Goal: Information Seeking & Learning: Learn about a topic

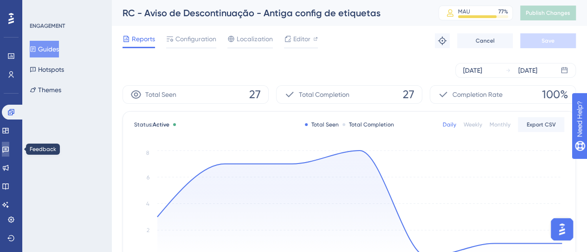
click at [9, 149] on icon at bounding box center [5, 150] width 6 height 6
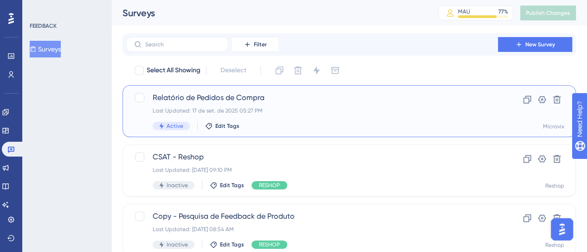
click at [313, 101] on span "Relatório de Pedidos de Compra" at bounding box center [312, 97] width 319 height 11
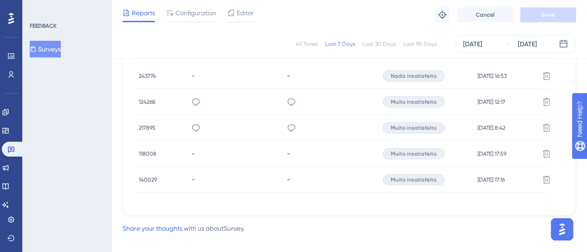
scroll to position [404, 0]
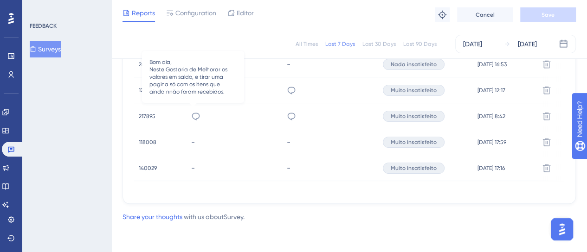
click at [193, 115] on icon at bounding box center [195, 116] width 9 height 9
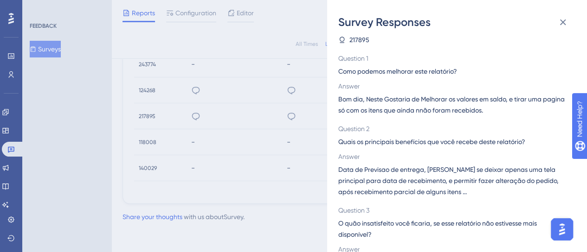
scroll to position [0, 0]
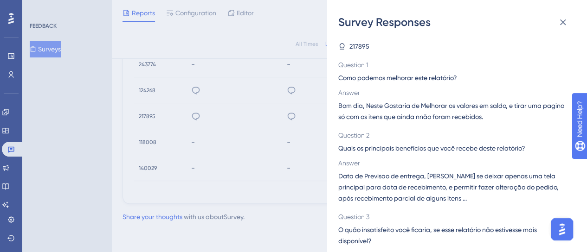
click at [279, 176] on div "Survey Responses 217895 Question 1 Como podemos melhorar este relatório? Answer…" at bounding box center [293, 126] width 587 height 252
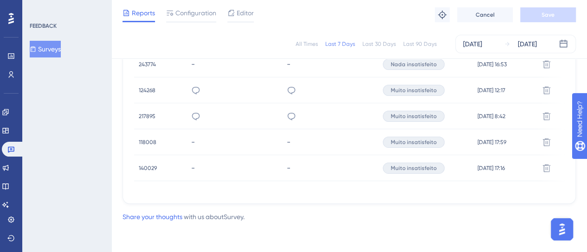
click at [147, 113] on span "217895" at bounding box center [147, 116] width 17 height 7
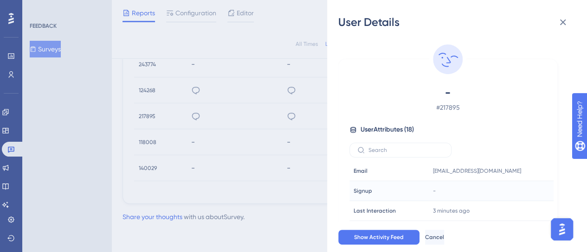
scroll to position [46, 0]
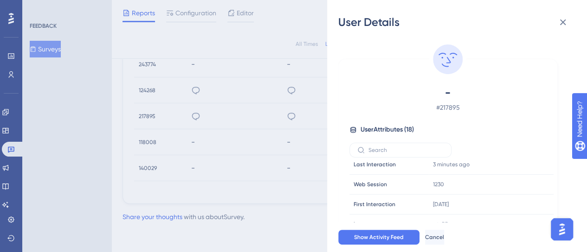
click at [194, 171] on div "User Details - # 217895 User Attributes ( 18 ) Email Email [EMAIL_ADDRESS][DOMA…" at bounding box center [293, 126] width 587 height 252
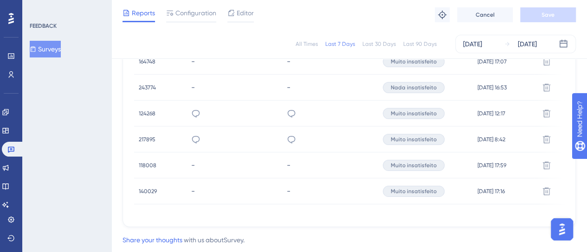
scroll to position [358, 0]
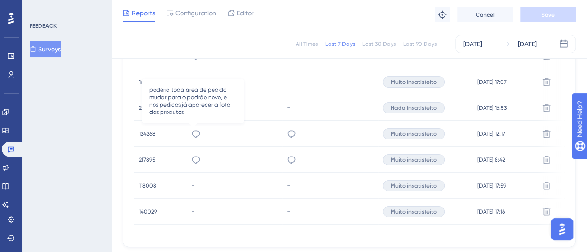
click at [192, 136] on icon at bounding box center [196, 133] width 8 height 7
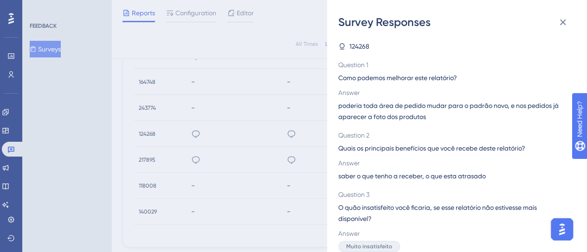
scroll to position [7, 0]
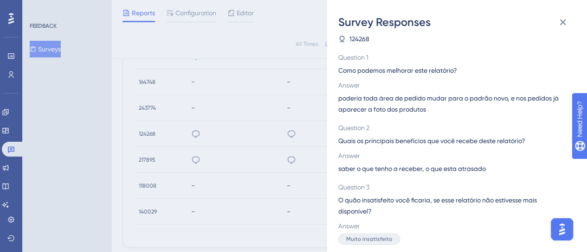
click at [267, 153] on div "Survey Responses 124268 Question 1 Como podemos melhorar este relatório? Answer…" at bounding box center [293, 126] width 587 height 252
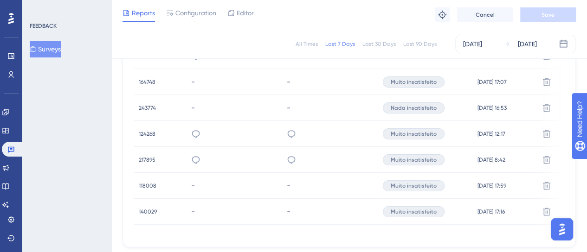
scroll to position [265, 0]
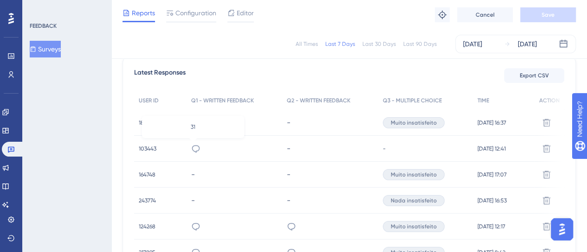
click at [196, 146] on icon at bounding box center [196, 148] width 8 height 7
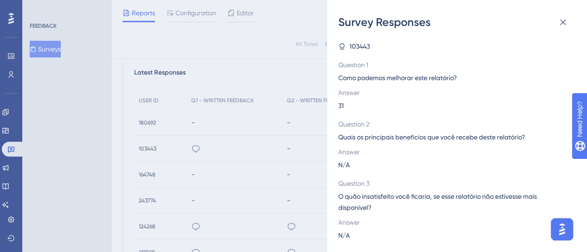
click at [237, 140] on div "Survey Responses 103443 Question 1 Como podemos melhorar este relatório? Answer…" at bounding box center [293, 126] width 587 height 252
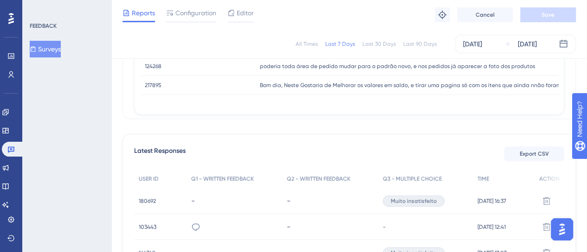
scroll to position [172, 0]
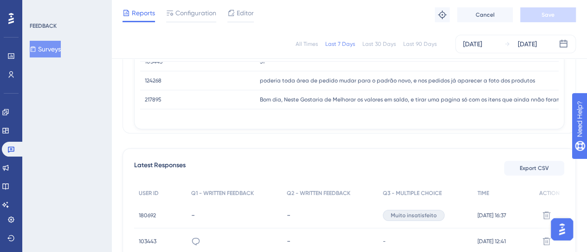
click at [305, 43] on div "All Times" at bounding box center [306, 43] width 22 height 7
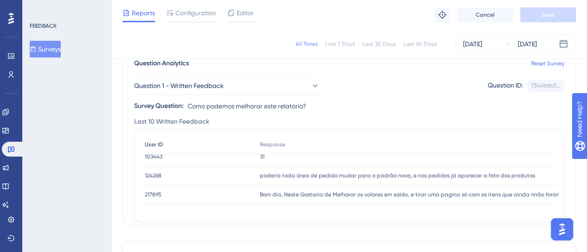
scroll to position [9, 0]
click at [218, 97] on div "Question 1 - Written Feedback Question ID: 73449db3... Copy Survey Question: Co…" at bounding box center [349, 90] width 430 height 43
click at [205, 92] on button "Question 1 - Written Feedback" at bounding box center [226, 86] width 185 height 19
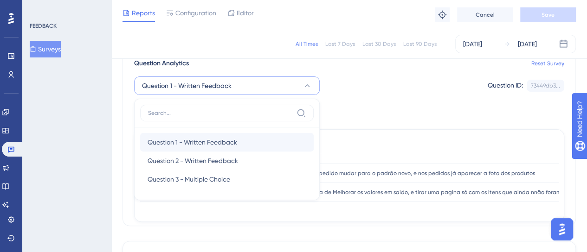
scroll to position [102, 0]
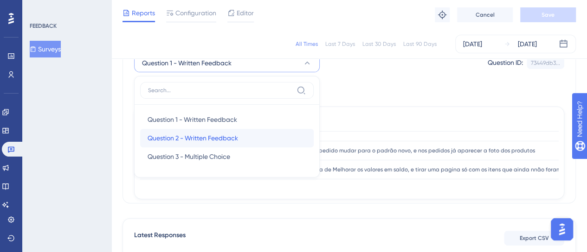
click at [191, 135] on span "Question 2 - Written Feedback" at bounding box center [192, 138] width 90 height 11
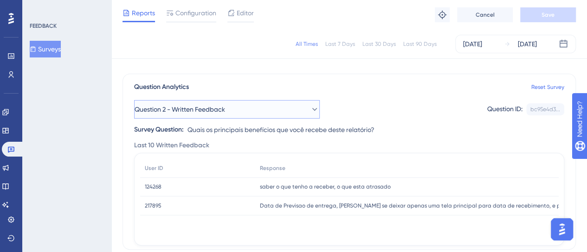
click at [194, 107] on span "Question 2 - Written Feedback" at bounding box center [179, 109] width 90 height 11
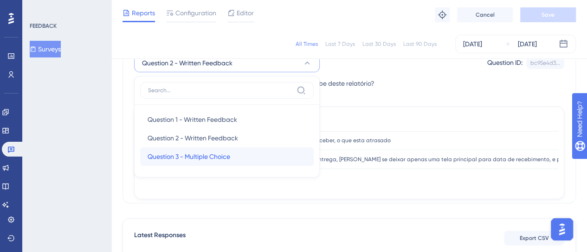
click at [187, 158] on span "Question 3 - Multiple Choice" at bounding box center [188, 156] width 83 height 11
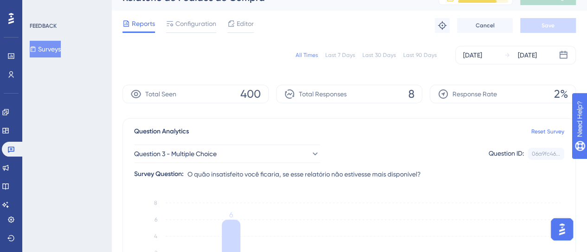
scroll to position [0, 0]
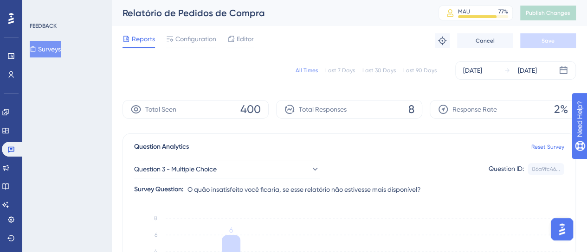
click at [56, 52] on button "Surveys" at bounding box center [45, 49] width 31 height 17
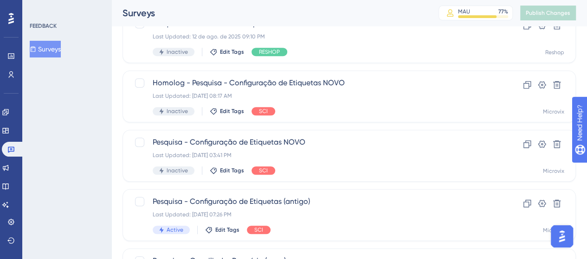
scroll to position [460, 0]
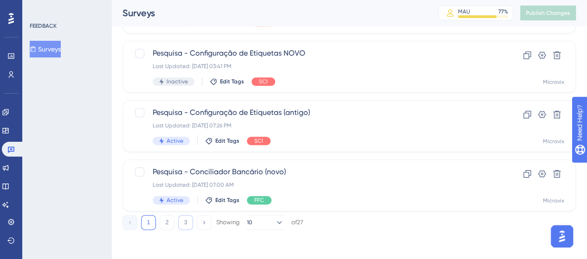
click at [191, 224] on button "3" at bounding box center [185, 222] width 15 height 15
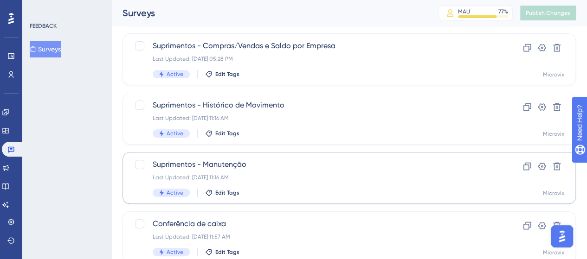
scroll to position [96, 0]
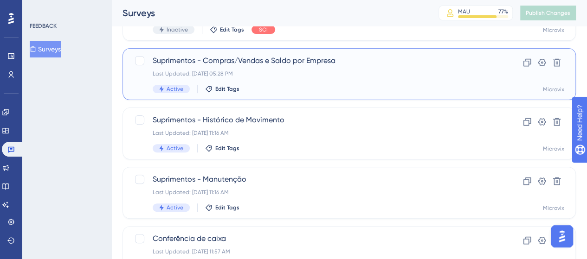
click at [238, 57] on span "Suprimentos - Compras/Vendas e Saldo por Empresa" at bounding box center [312, 60] width 319 height 11
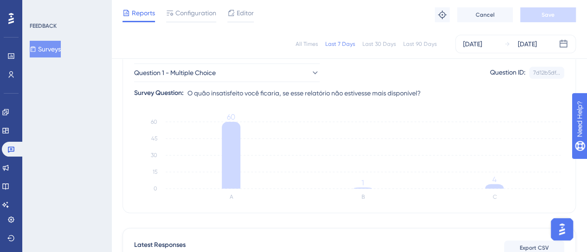
scroll to position [46, 0]
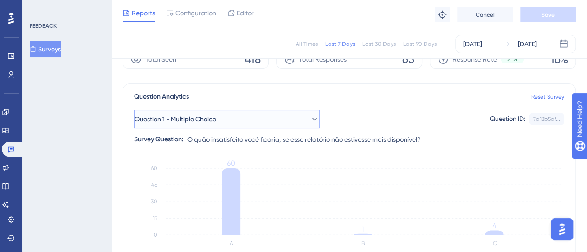
click at [204, 111] on button "Question 1 - Multiple Choice" at bounding box center [226, 119] width 185 height 19
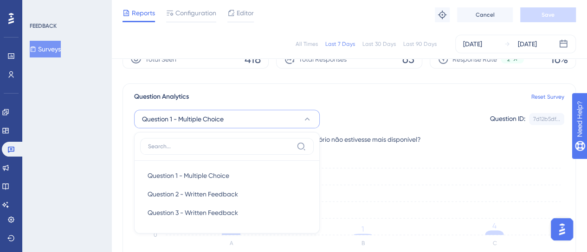
scroll to position [103, 0]
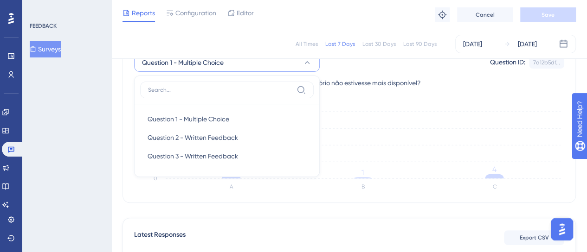
click at [87, 95] on div "FEEDBACK Surveys" at bounding box center [66, 126] width 89 height 252
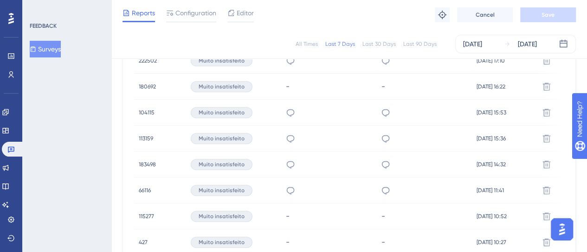
scroll to position [734, 0]
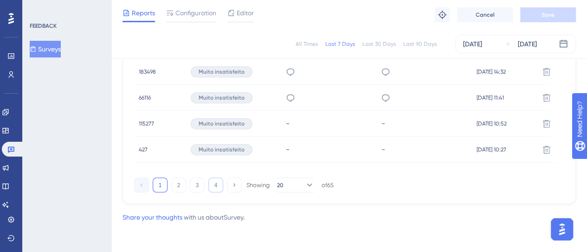
click at [214, 189] on button "4" at bounding box center [215, 185] width 15 height 15
click at [290, 186] on button "20" at bounding box center [295, 185] width 37 height 15
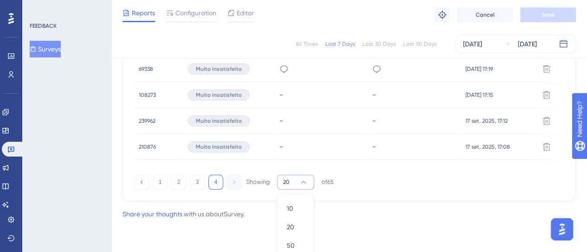
scroll to position [375, 0]
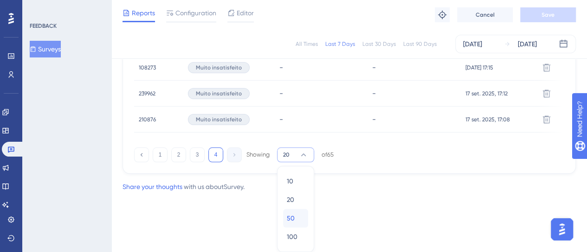
click at [297, 215] on div "50 50" at bounding box center [296, 218] width 18 height 19
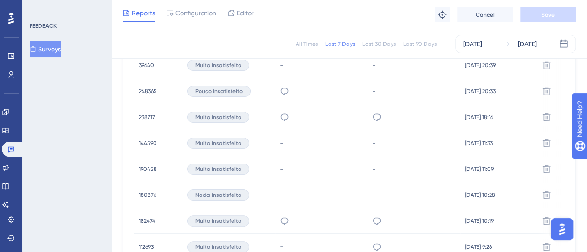
click at [266, 187] on div "Nada insatisfeito" at bounding box center [229, 195] width 92 height 26
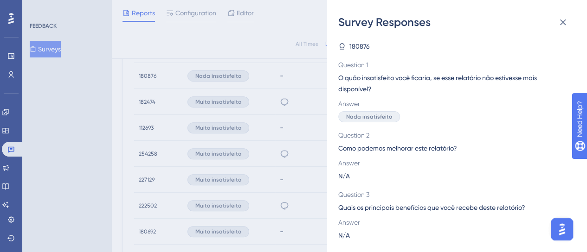
scroll to position [606, 0]
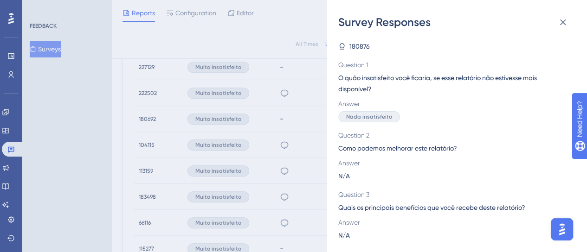
click at [94, 163] on div "Survey Responses 180876 Question 1 O quão insatisfeito você ficaria, se esse re…" at bounding box center [293, 126] width 587 height 252
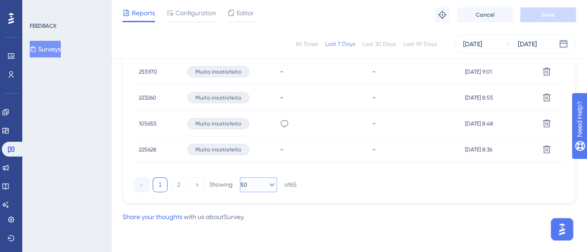
click at [254, 180] on button "50" at bounding box center [258, 185] width 37 height 15
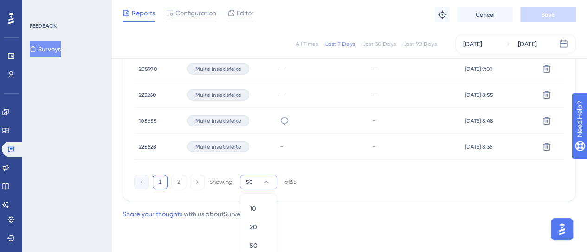
scroll to position [1543, 0]
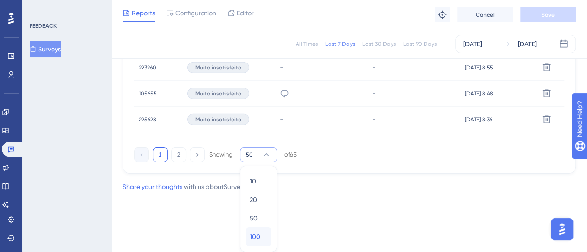
click at [258, 231] on span "100" at bounding box center [254, 236] width 11 height 11
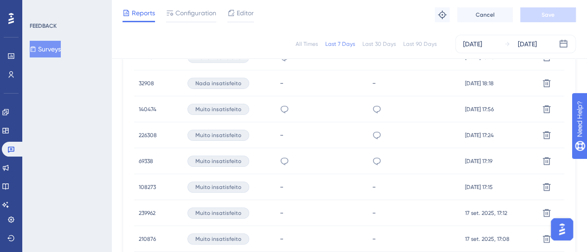
scroll to position [1792, 0]
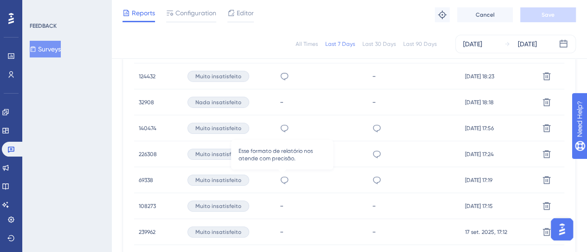
click at [281, 181] on icon at bounding box center [284, 180] width 9 height 9
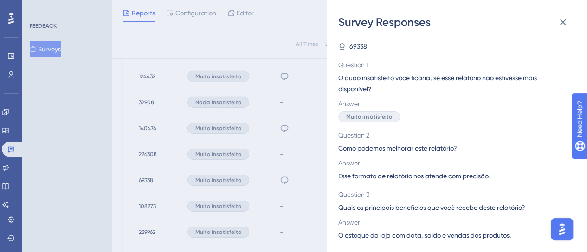
click at [292, 169] on div "Survey Responses 69338 Question 1 O quão insatisfeito você ficaria, se esse rel…" at bounding box center [293, 126] width 587 height 252
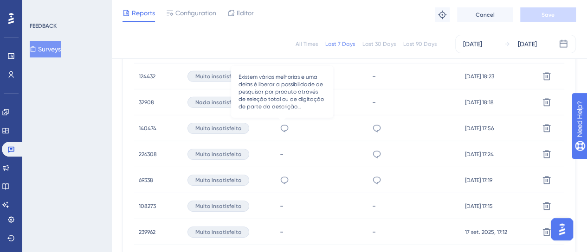
click at [280, 127] on icon at bounding box center [284, 128] width 9 height 9
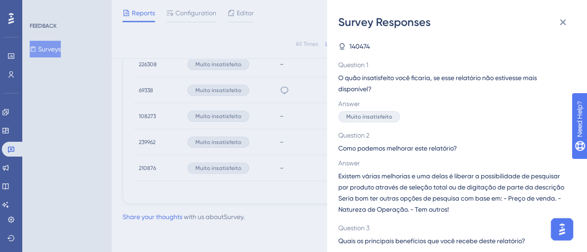
scroll to position [41, 0]
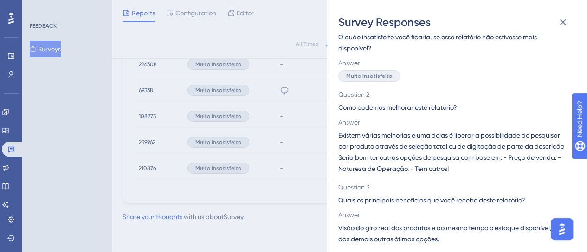
click at [275, 172] on div "Survey Responses 140474 Question 1 O quão insatisfeito você ficaria, se esse re…" at bounding box center [293, 126] width 587 height 252
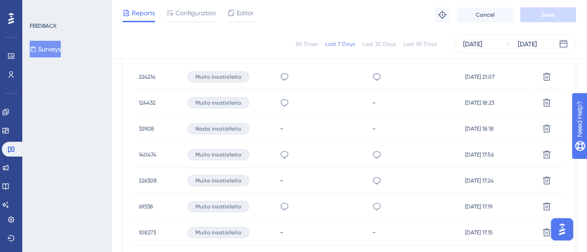
scroll to position [1745, 0]
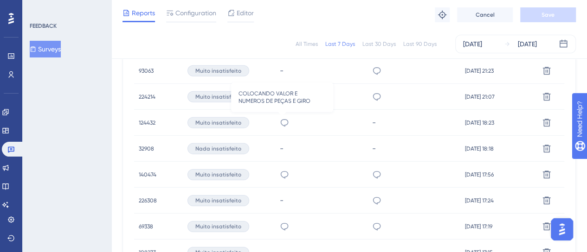
click at [281, 124] on icon at bounding box center [284, 122] width 9 height 9
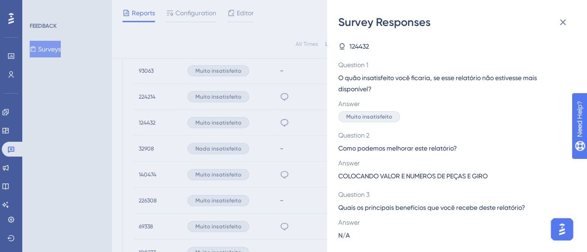
click at [290, 112] on div "Survey Responses 124432 Question 1 O quão insatisfeito você ficaria, se esse re…" at bounding box center [293, 126] width 587 height 252
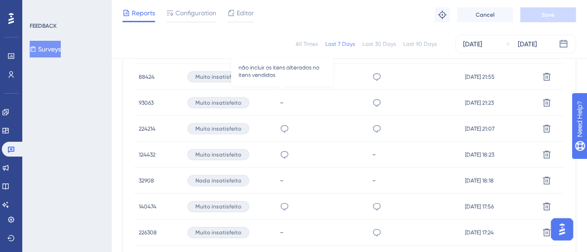
scroll to position [1699, 0]
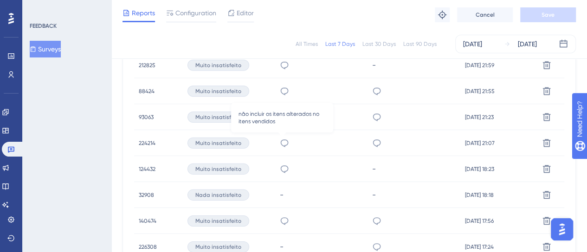
click at [280, 144] on icon at bounding box center [284, 143] width 8 height 7
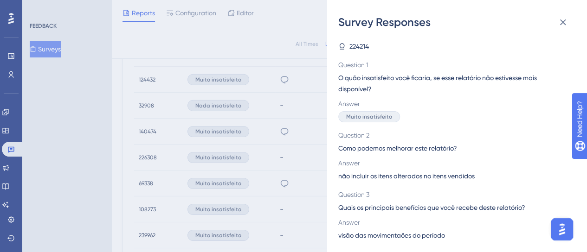
scroll to position [1792, 0]
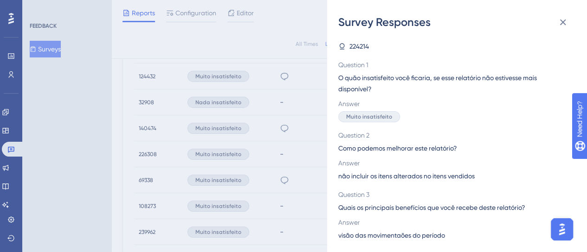
click at [294, 160] on div "Survey Responses 224214 Question 1 O quão insatisfeito você ficaria, se esse re…" at bounding box center [293, 126] width 587 height 252
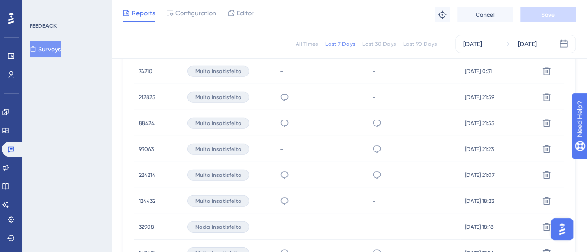
scroll to position [1653, 0]
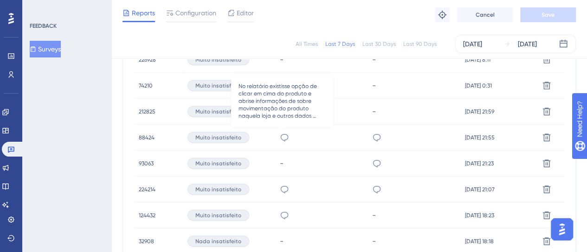
click at [285, 139] on icon at bounding box center [284, 137] width 8 height 7
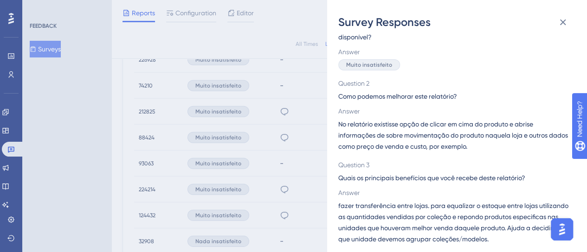
scroll to position [52, 0]
click at [297, 146] on div "Survey Responses 88424 Question 1 O quão insatisfeito você ficaria, se esse rel…" at bounding box center [293, 126] width 587 height 252
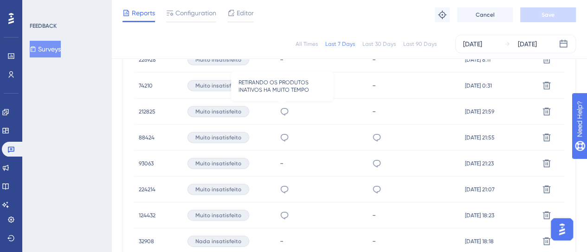
click at [284, 111] on icon at bounding box center [284, 111] width 9 height 9
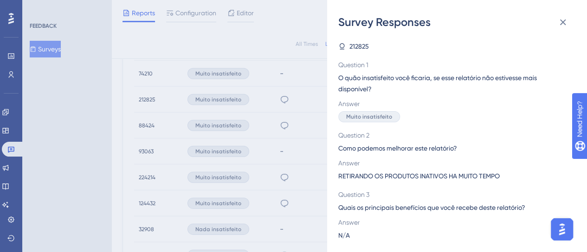
scroll to position [1653, 0]
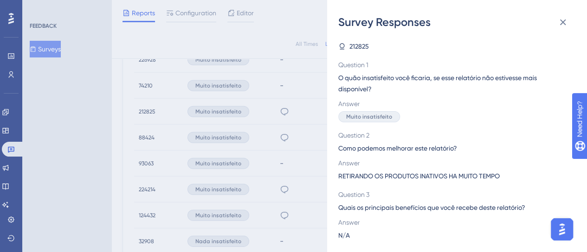
click at [300, 150] on div "Survey Responses 212825 Question 1 O quão insatisfeito você ficaria, se esse re…" at bounding box center [293, 126] width 587 height 252
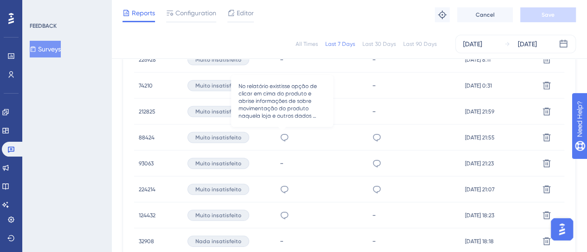
click at [280, 139] on icon at bounding box center [284, 137] width 8 height 7
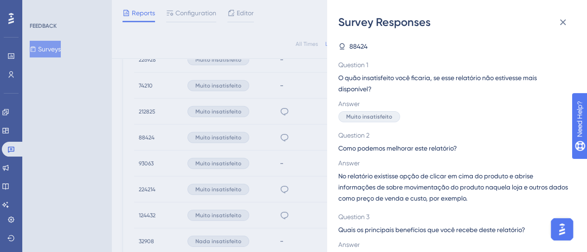
click at [302, 155] on div "Survey Responses 88424 Question 1 O quão insatisfeito você ficaria, se esse rel…" at bounding box center [293, 126] width 587 height 252
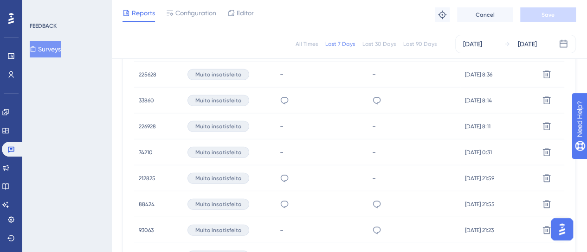
scroll to position [1560, 0]
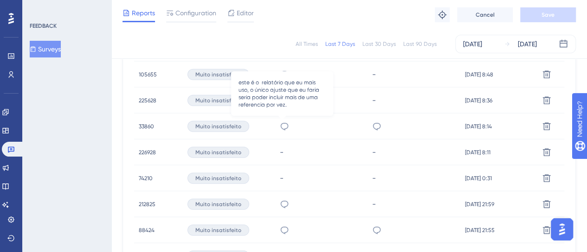
click at [283, 126] on icon at bounding box center [284, 126] width 9 height 9
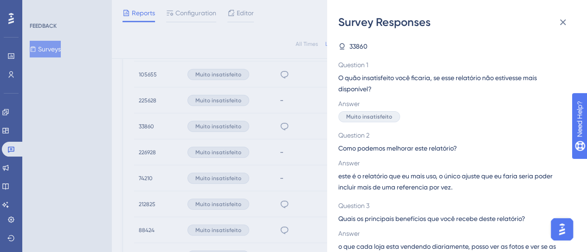
click at [297, 119] on div "Survey Responses 33860 Question 1 O quão insatisfeito você ficaria, se esse rel…" at bounding box center [293, 126] width 587 height 252
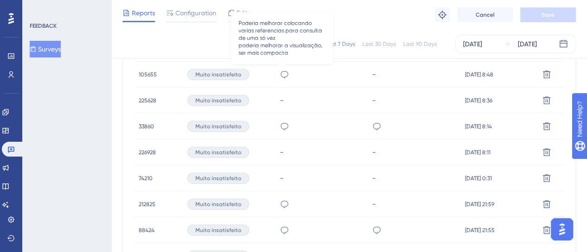
click at [280, 73] on icon at bounding box center [284, 74] width 9 height 9
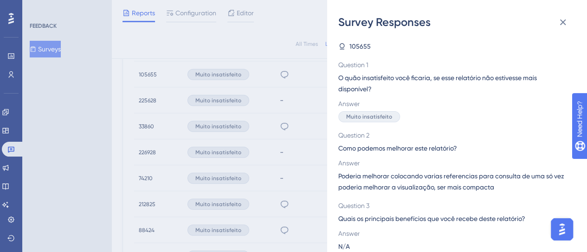
click at [301, 129] on div "Survey Responses 105655 Question 1 O quão insatisfeito você ficaria, se esse re…" at bounding box center [293, 126] width 587 height 252
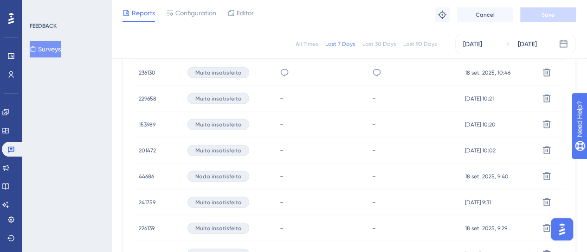
scroll to position [1282, 0]
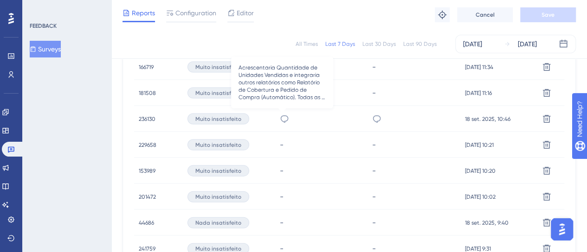
click at [284, 120] on icon at bounding box center [284, 119] width 9 height 9
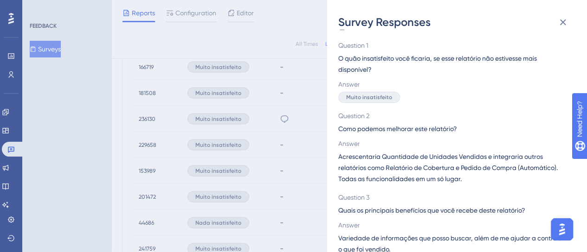
scroll to position [30, 0]
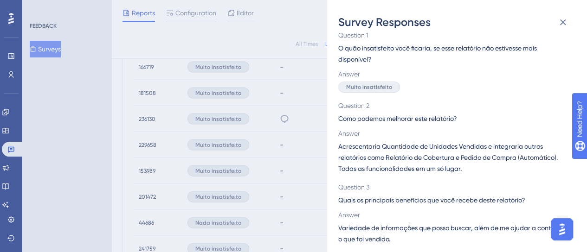
click at [288, 112] on div "Survey Responses 236130 Question 1 O quão insatisfeito você ficaria, se esse re…" at bounding box center [293, 126] width 587 height 252
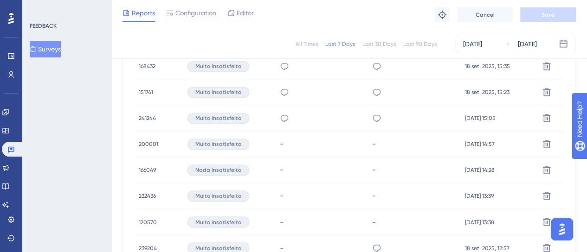
scroll to position [1003, 0]
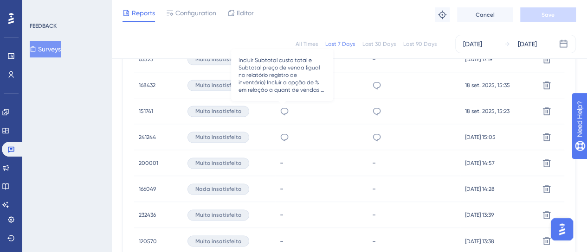
click at [281, 112] on icon at bounding box center [284, 111] width 9 height 9
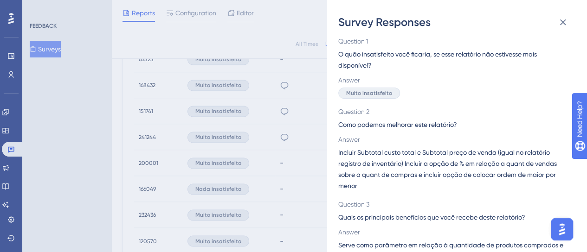
scroll to position [0, 0]
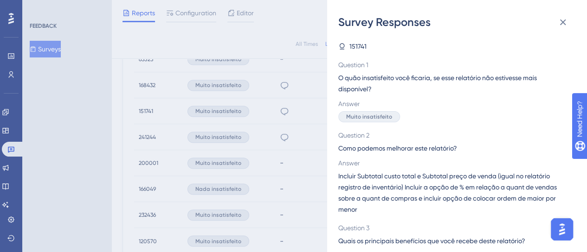
click at [303, 162] on div "Survey Responses 151741 Question 1 O quão insatisfeito você ficaria, se esse re…" at bounding box center [293, 126] width 587 height 252
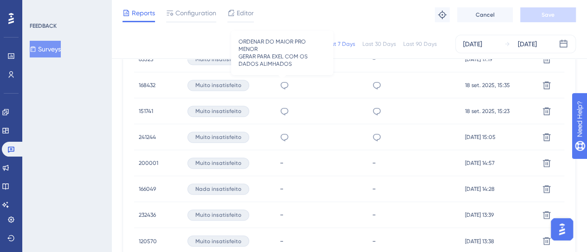
click at [283, 86] on icon at bounding box center [284, 85] width 9 height 9
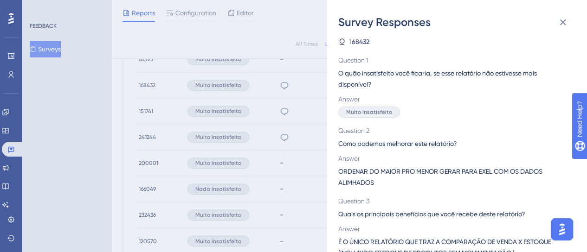
scroll to position [19, 0]
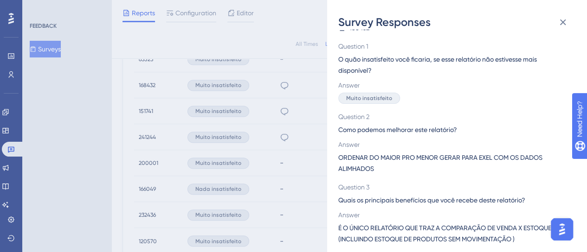
click at [275, 139] on div "Survey Responses 168432 Question 1 O quão insatisfeito você ficaria, se esse re…" at bounding box center [293, 126] width 587 height 252
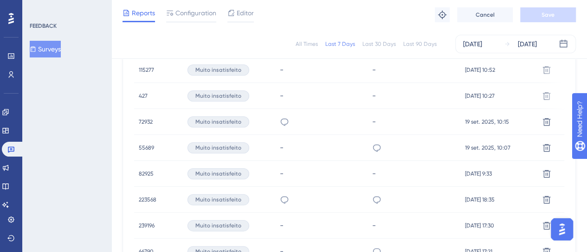
scroll to position [772, 0]
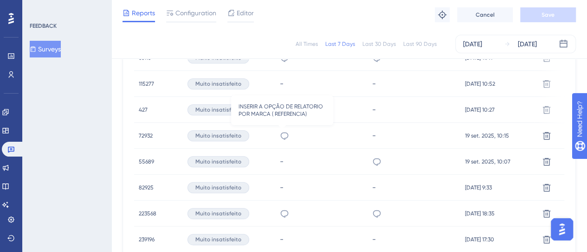
click at [282, 136] on icon at bounding box center [284, 135] width 9 height 9
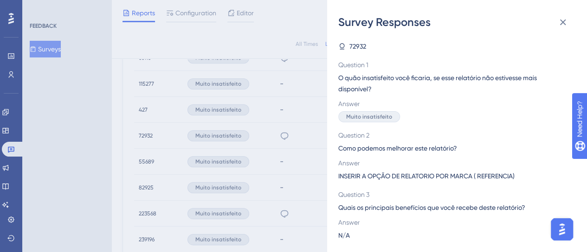
click at [299, 131] on div "Survey Responses 72932 Question 1 O quão insatisfeito você ficaria, se esse rel…" at bounding box center [293, 126] width 587 height 252
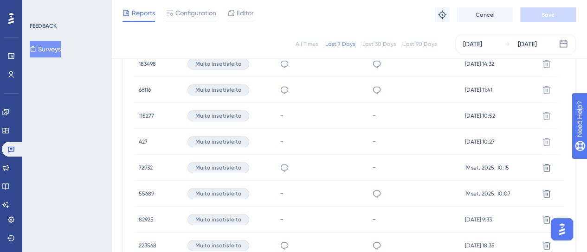
scroll to position [725, 0]
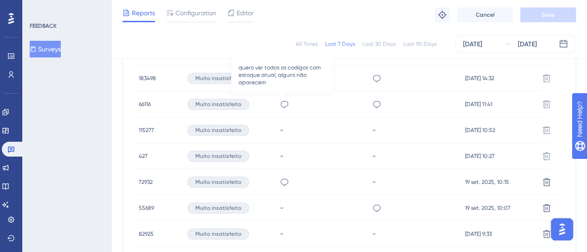
click at [282, 105] on icon at bounding box center [284, 104] width 9 height 9
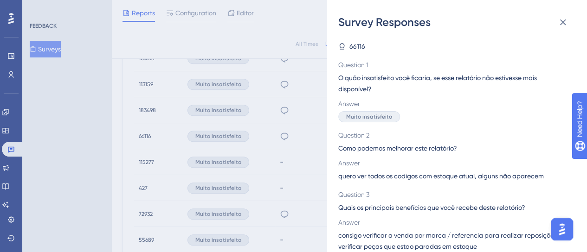
scroll to position [679, 0]
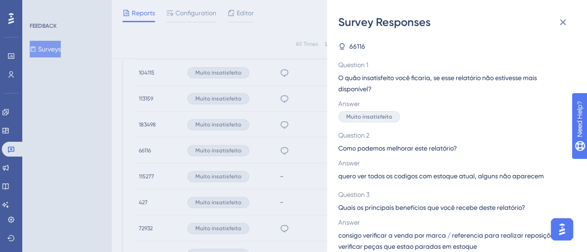
click at [304, 128] on div "Survey Responses 66116 Question 1 O quão insatisfeito você ficaria, se esse rel…" at bounding box center [293, 126] width 587 height 252
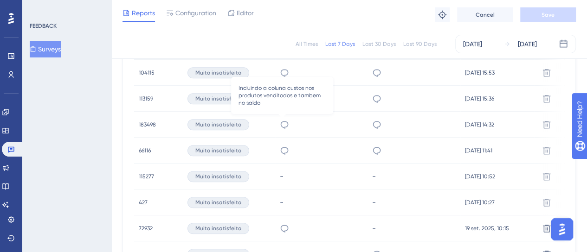
click at [280, 126] on icon at bounding box center [284, 124] width 9 height 9
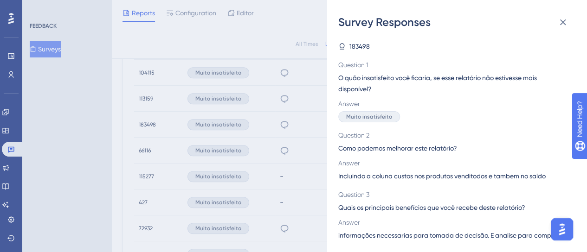
click at [289, 148] on div "Survey Responses 183498 Question 1 O quão insatisfeito você ficaria, se esse re…" at bounding box center [293, 126] width 587 height 252
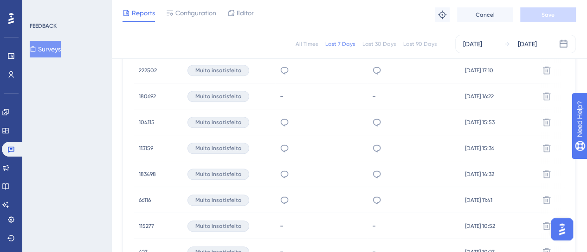
scroll to position [586, 0]
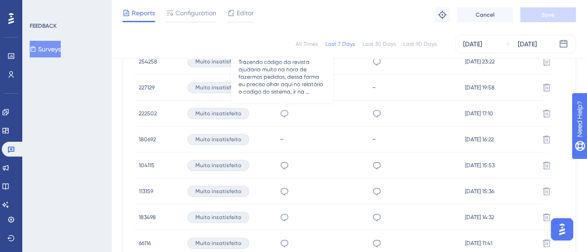
click at [281, 111] on icon at bounding box center [284, 113] width 9 height 9
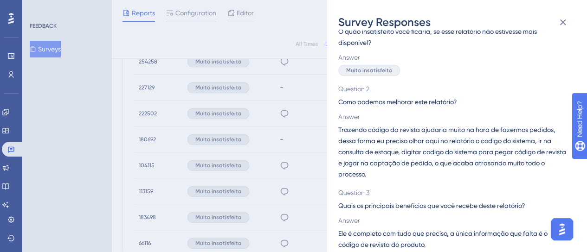
scroll to position [52, 0]
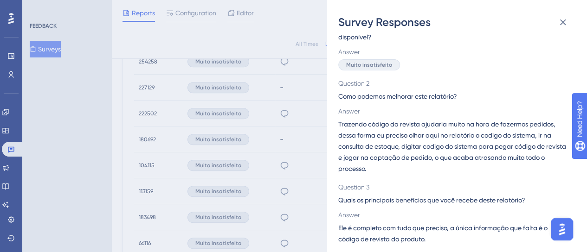
click at [303, 122] on div "Survey Responses 222502 Question 1 O quão insatisfeito você ficaria, se esse re…" at bounding box center [293, 126] width 587 height 252
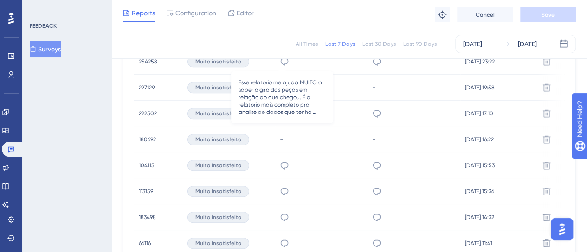
click at [283, 64] on icon at bounding box center [284, 61] width 9 height 9
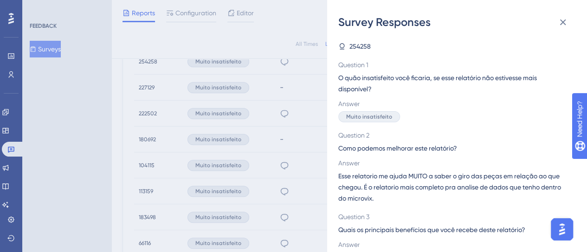
scroll to position [540, 0]
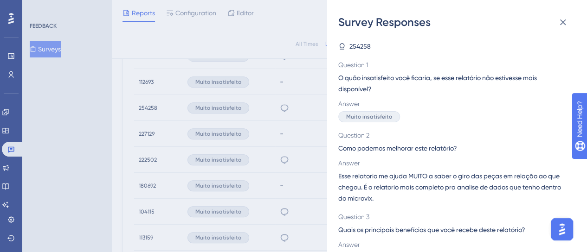
click at [249, 149] on div "Survey Responses 254258 Question 1 O quão insatisfeito você ficaria, se esse re…" at bounding box center [293, 126] width 587 height 252
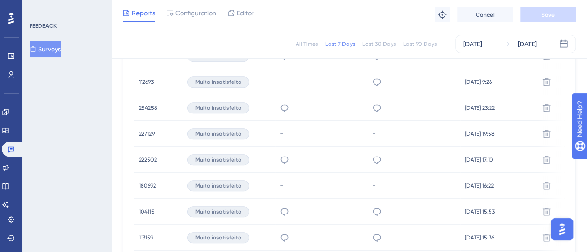
click at [148, 109] on span "254258" at bounding box center [148, 107] width 19 height 7
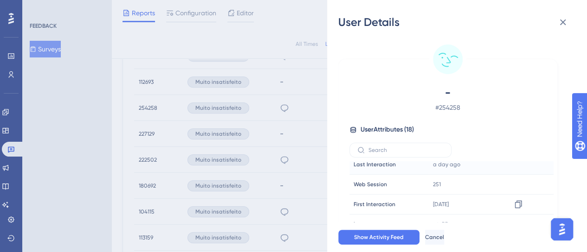
scroll to position [0, 0]
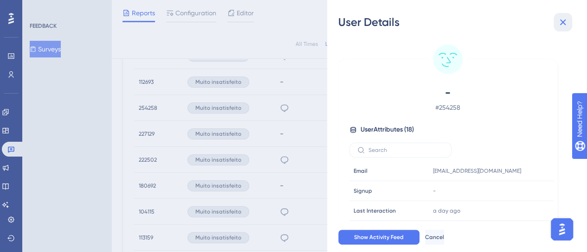
click at [562, 20] on icon at bounding box center [562, 22] width 11 height 11
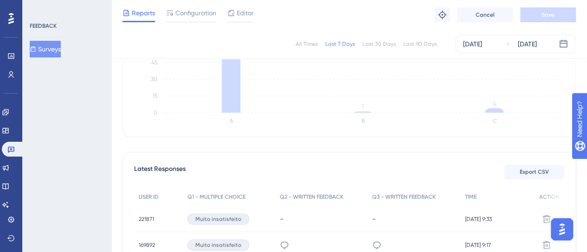
scroll to position [76, 0]
